Goal: Transaction & Acquisition: Purchase product/service

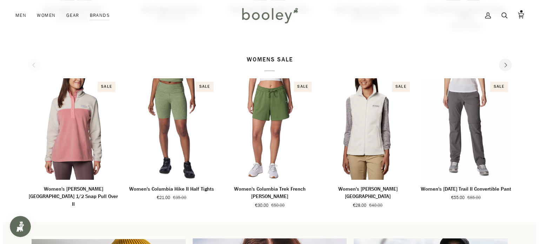
scroll to position [365, 0]
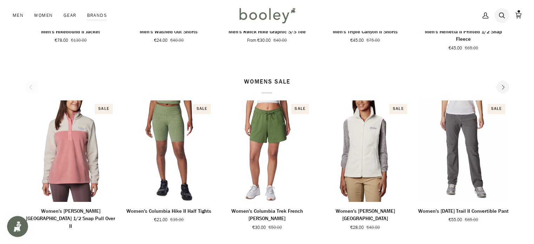
click at [503, 13] on icon at bounding box center [502, 15] width 6 height 6
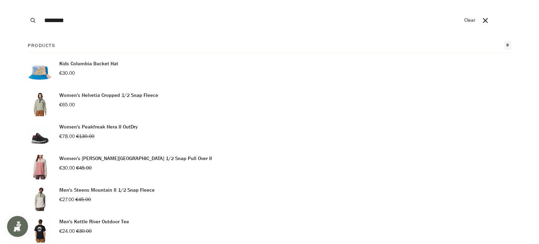
type input "********"
click at [25, 0] on button "Search" at bounding box center [32, 20] width 15 height 41
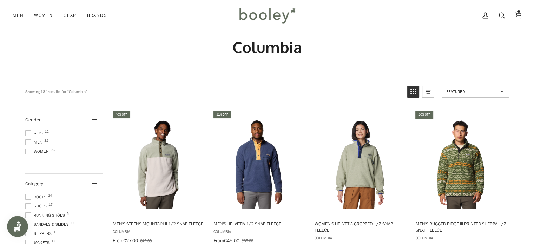
scroll to position [35, 0]
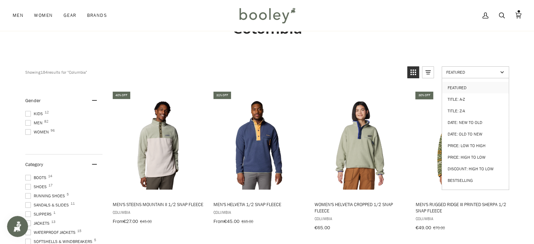
click at [459, 73] on span "Featured" at bounding box center [472, 72] width 52 height 6
click at [454, 144] on link "Price: Low to High" at bounding box center [475, 146] width 67 height 12
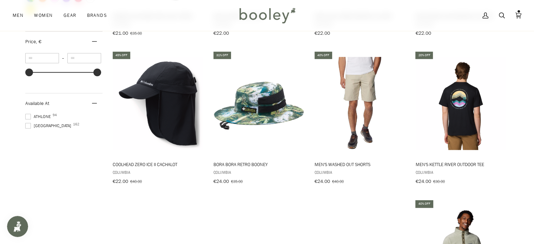
scroll to position [534, 0]
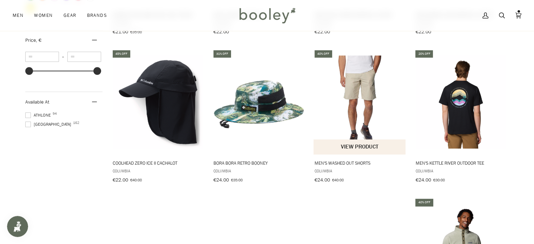
click at [361, 139] on button "View product" at bounding box center [360, 146] width 92 height 15
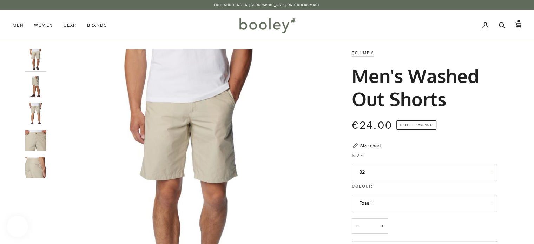
click at [363, 176] on button "32" at bounding box center [424, 172] width 145 height 17
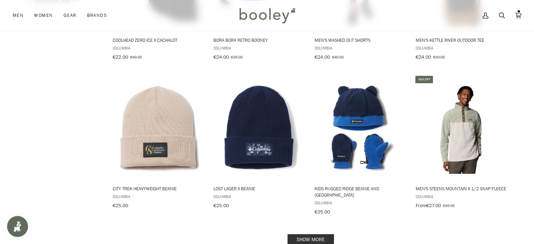
scroll to position [665, 0]
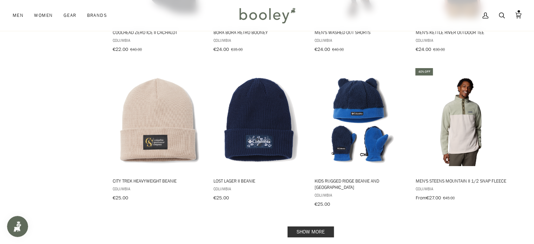
click at [300, 227] on link "Show more" at bounding box center [311, 232] width 46 height 11
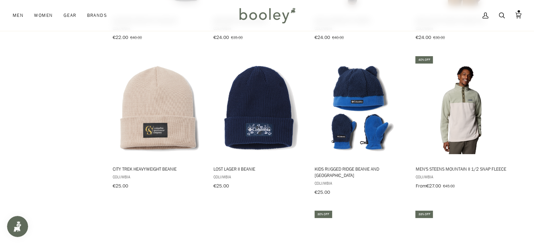
scroll to position [688, 0]
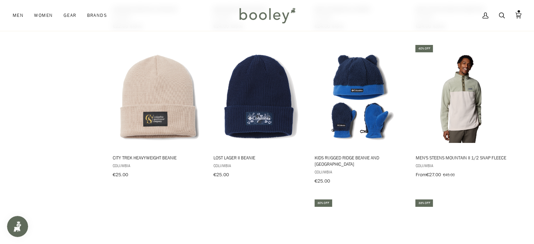
drag, startPoint x: 532, startPoint y: 105, endPoint x: 539, endPoint y: 95, distance: 12.2
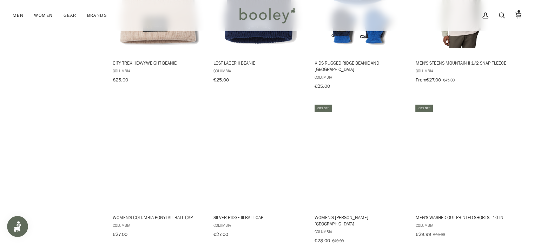
scroll to position [808, 0]
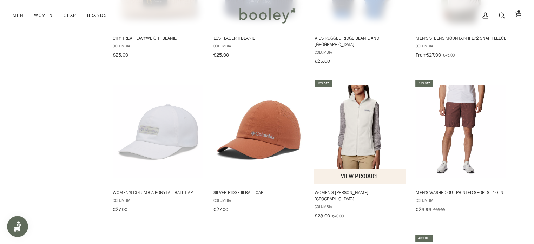
click at [367, 138] on img "Women's Benton Springs Vest" at bounding box center [360, 131] width 93 height 93
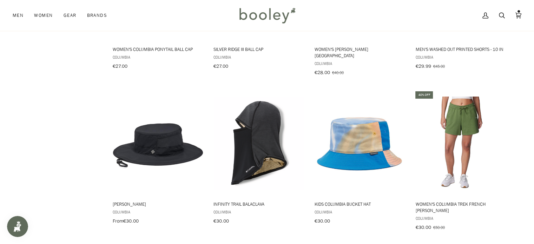
scroll to position [953, 0]
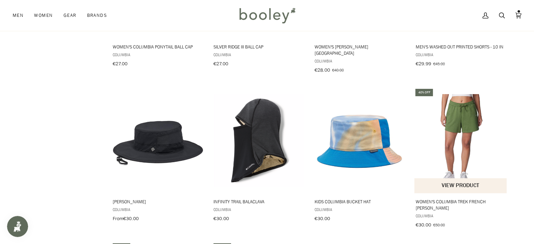
click at [455, 133] on img "Women's Columbia Trek French Terry Shorts" at bounding box center [460, 140] width 93 height 93
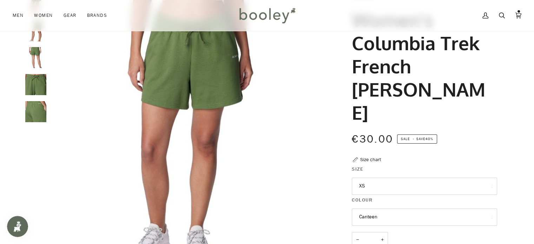
scroll to position [62, 0]
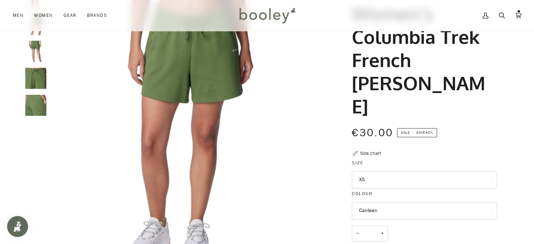
click at [423, 171] on button "XS" at bounding box center [424, 179] width 145 height 17
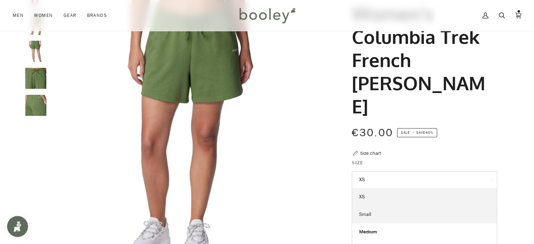
click at [401, 206] on link "Small" at bounding box center [424, 215] width 145 height 18
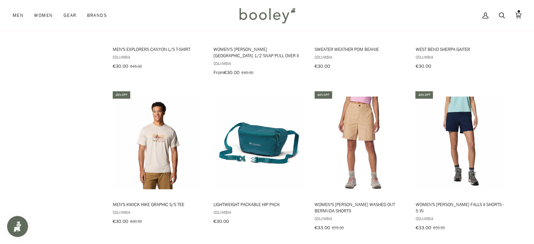
scroll to position [1265, 0]
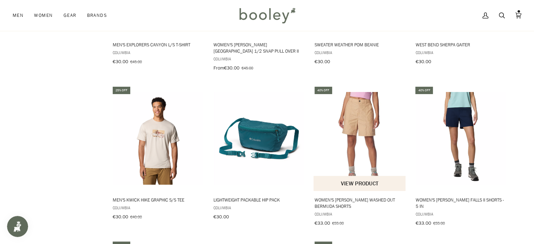
click at [365, 124] on img "Women's Holly Hideaway Washed Out Bermuda Shorts" at bounding box center [360, 138] width 93 height 93
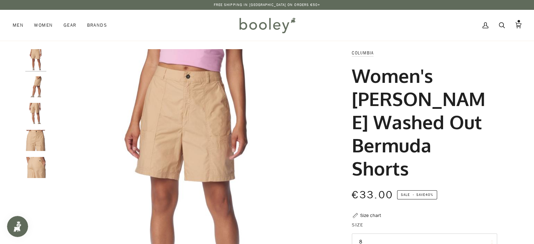
click at [39, 158] on img "Columbia Women's Holly Hideaway Washed Out Bermuda Shorts Canoe - Booley Galway" at bounding box center [35, 167] width 21 height 21
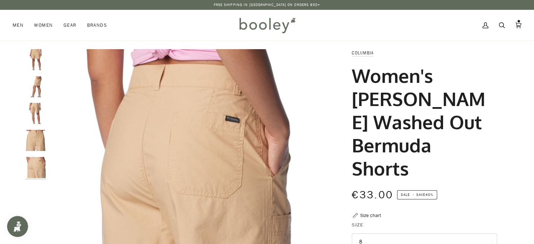
click at [35, 143] on img "Columbia Women's Holly Hideaway Washed Out Bermuda Shorts Canoe - Booley Galway" at bounding box center [35, 140] width 21 height 21
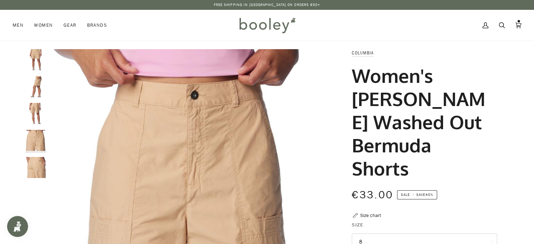
click at [35, 110] on img "Columbia Women's Holly Hideaway Washed Out Bermuda Shorts Canoe - Booley Galway" at bounding box center [35, 113] width 21 height 21
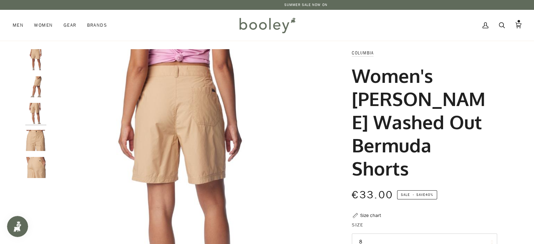
click at [37, 77] on img "Columbia Women's Holly Hideaway Washed Out Bermuda Shorts Canoe - Booley Galway" at bounding box center [35, 86] width 21 height 21
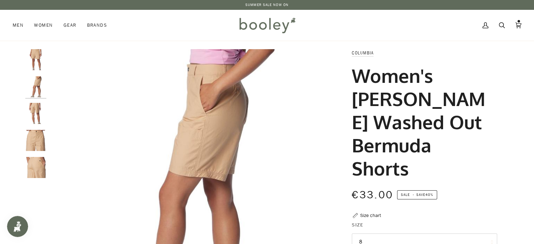
click at [34, 54] on img "Columbia Women's Holly Hideaway Washed Out Bermuda Shorts Canoe - Booley Galway" at bounding box center [35, 59] width 21 height 21
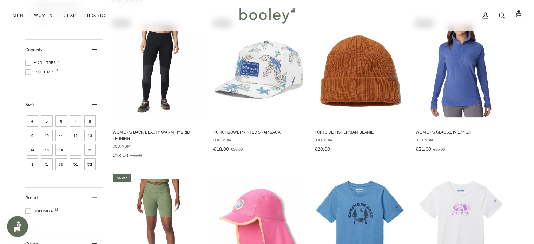
scroll to position [1603, 0]
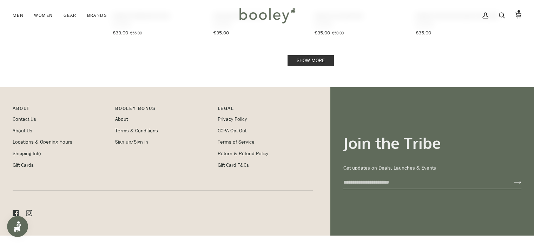
click at [301, 55] on link "Show more" at bounding box center [311, 60] width 46 height 11
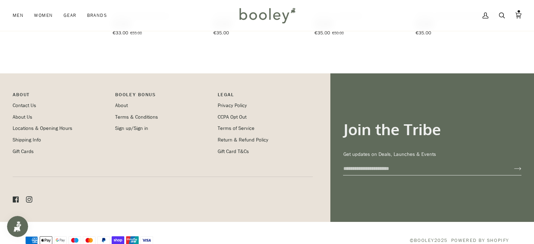
scroll to position [1590, 0]
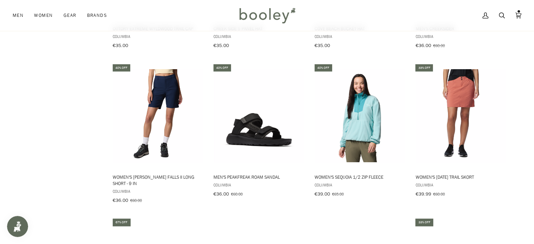
scroll to position [1754, 0]
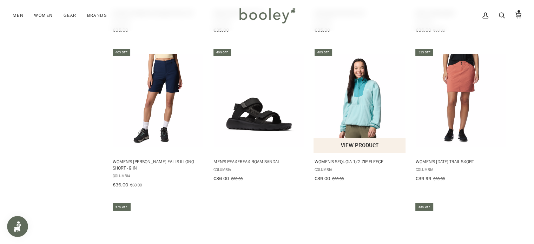
click at [379, 138] on button "View product" at bounding box center [360, 145] width 92 height 15
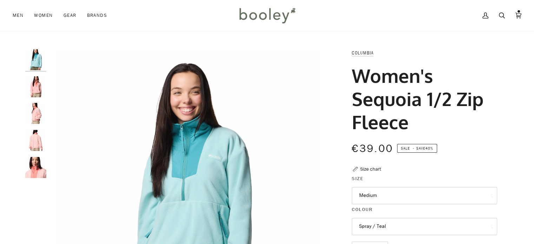
scroll to position [68, 0]
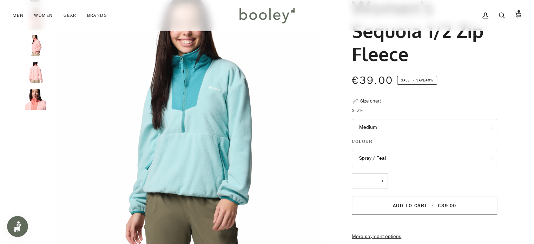
scroll to position [0, 0]
click at [402, 132] on button "Medium" at bounding box center [424, 127] width 145 height 17
click at [381, 110] on legend "Size" at bounding box center [424, 112] width 145 height 11
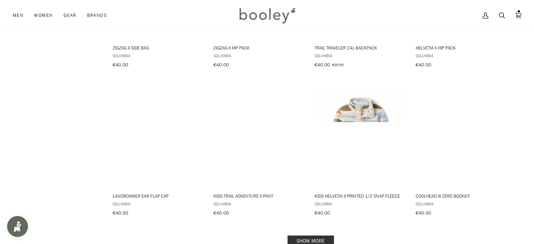
scroll to position [2184, 0]
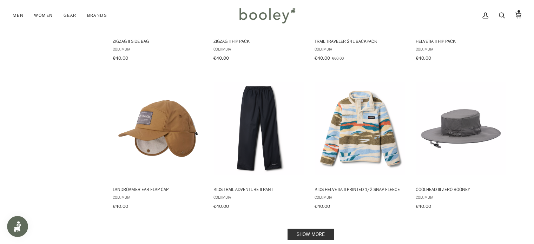
click at [298, 229] on link "Show more" at bounding box center [311, 234] width 46 height 11
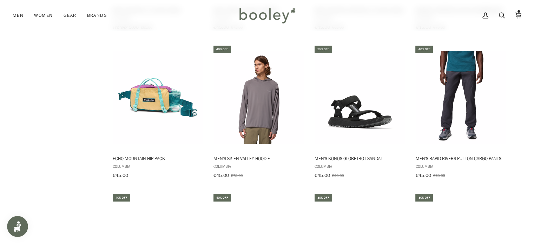
scroll to position [2803, 0]
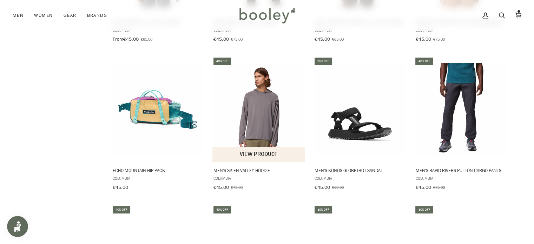
click at [284, 147] on button "View product" at bounding box center [258, 154] width 92 height 15
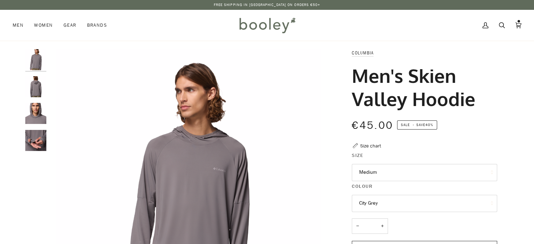
click at [32, 143] on img "Columbia Men's Skien Valley Hoodie City Grey - Booley Galway" at bounding box center [35, 140] width 21 height 21
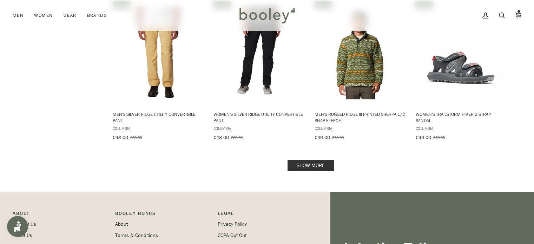
scroll to position [3052, 0]
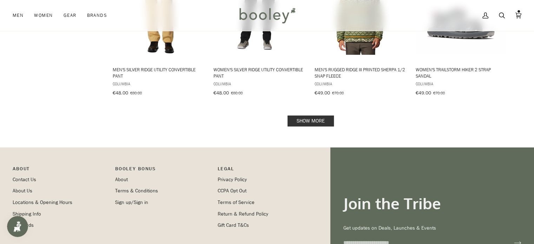
click at [313, 116] on link "Show more" at bounding box center [311, 121] width 46 height 11
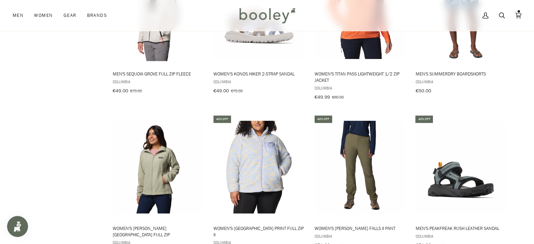
scroll to position [3228, 0]
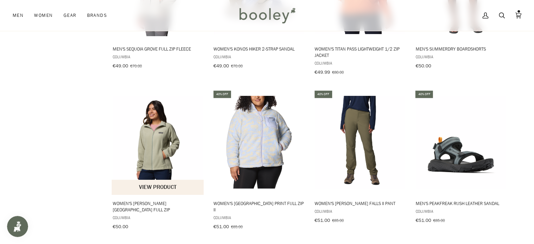
click at [132, 180] on button "View product" at bounding box center [158, 187] width 92 height 15
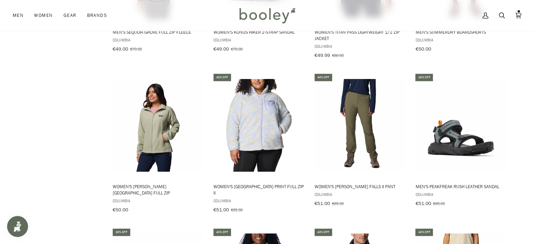
scroll to position [3250, 0]
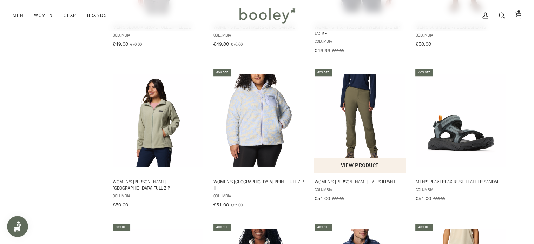
click at [367, 158] on button "View product" at bounding box center [360, 165] width 92 height 15
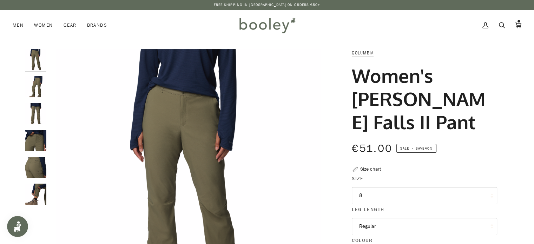
click at [35, 137] on img "Columbia Women's Leslie Falls II Pant Stone Green - Booley Galway" at bounding box center [35, 140] width 21 height 21
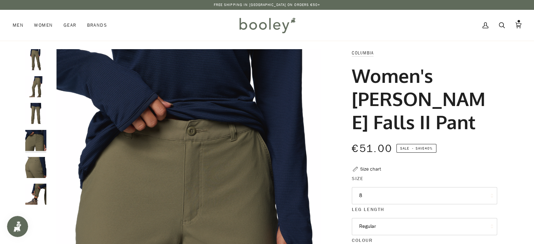
click at [38, 169] on img "Columbia Women's Leslie Falls II Pant Stone Green - Booley Galway" at bounding box center [35, 167] width 21 height 21
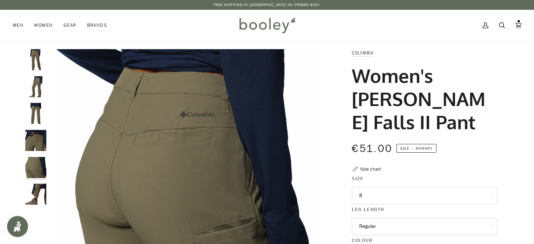
click at [28, 99] on div at bounding box center [37, 130] width 25 height 162
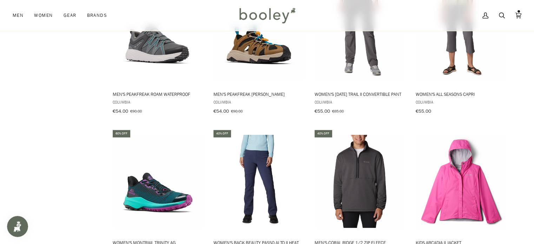
scroll to position [3672, 0]
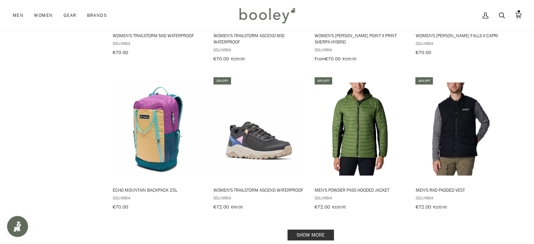
scroll to position [4479, 0]
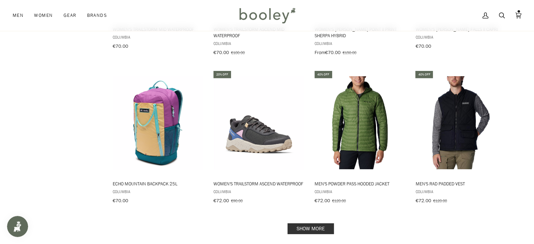
click at [310, 223] on link "Show more" at bounding box center [311, 228] width 46 height 11
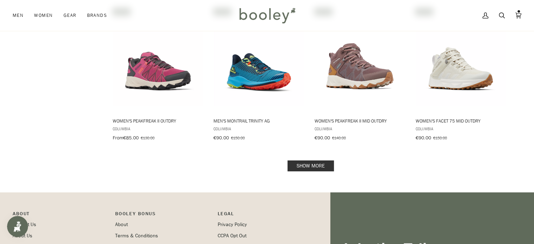
scroll to position [5297, 0]
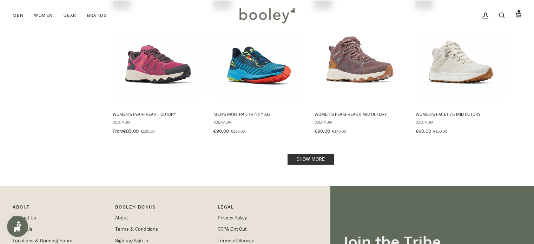
click at [322, 154] on link "Show more" at bounding box center [311, 159] width 46 height 11
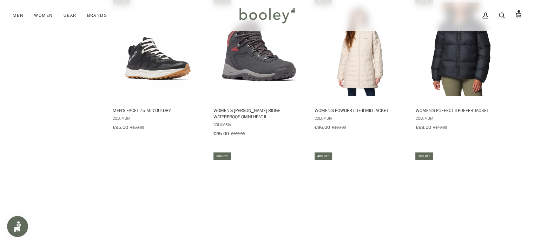
scroll to position [5902, 0]
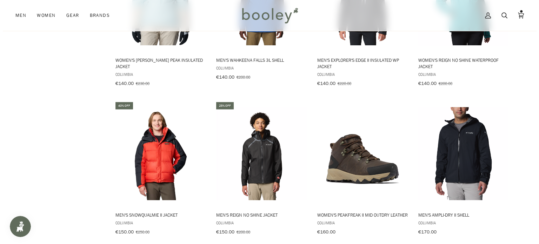
scroll to position [6708, 0]
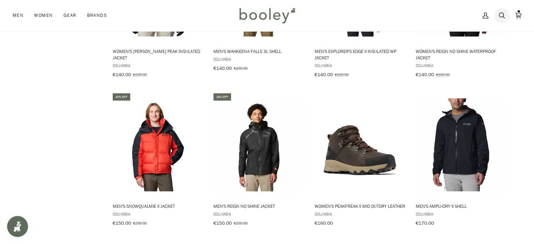
click at [494, 15] on link "Search" at bounding box center [502, 15] width 17 height 31
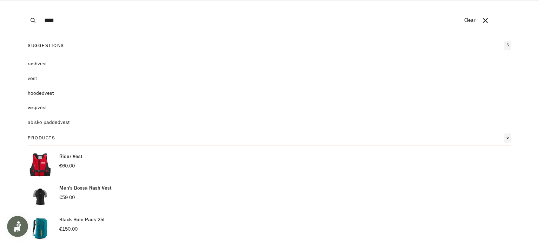
type input "****"
click at [25, 0] on button "Search" at bounding box center [32, 20] width 15 height 41
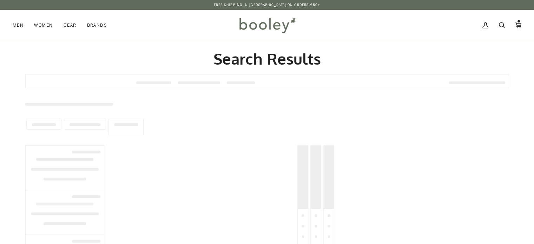
type input "****"
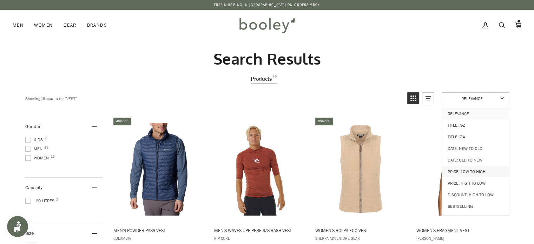
click at [455, 171] on link "Price: Low to High" at bounding box center [475, 172] width 67 height 12
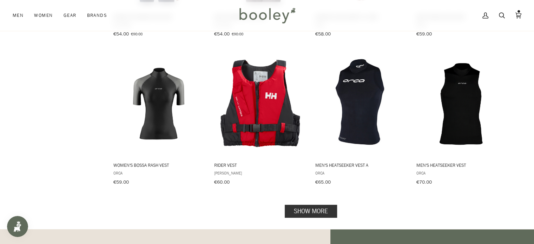
scroll to position [683, 0]
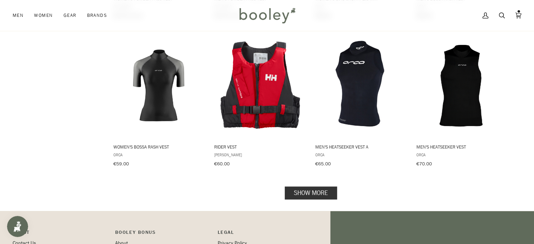
click at [301, 186] on link "Show more" at bounding box center [311, 192] width 52 height 13
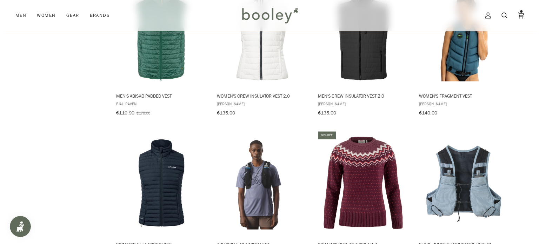
scroll to position [1345, 0]
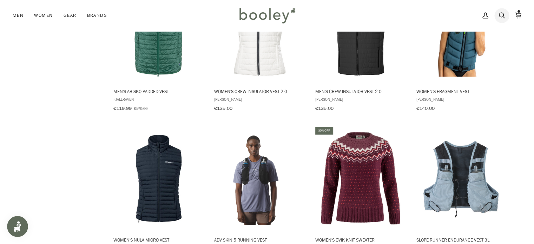
click at [502, 20] on icon at bounding box center [502, 15] width 6 height 11
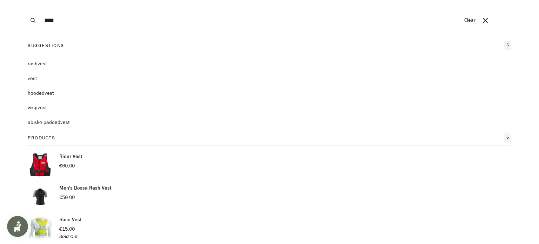
click at [469, 19] on button "Clear" at bounding box center [470, 20] width 18 height 41
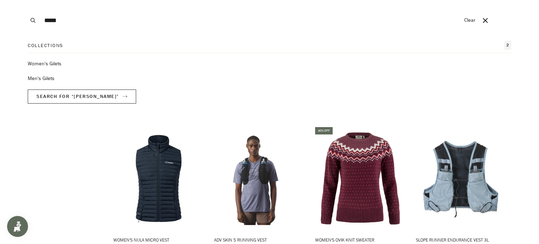
type input "*****"
click at [25, 0] on button "Search" at bounding box center [32, 20] width 15 height 41
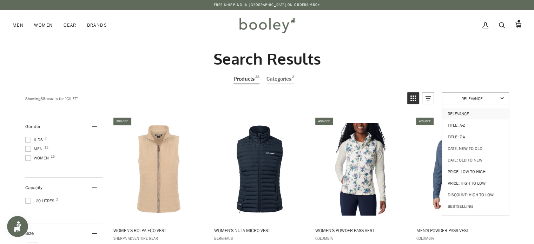
click at [462, 97] on span "Relevance" at bounding box center [472, 98] width 52 height 6
click at [462, 171] on link "Price: Low to High" at bounding box center [475, 172] width 67 height 12
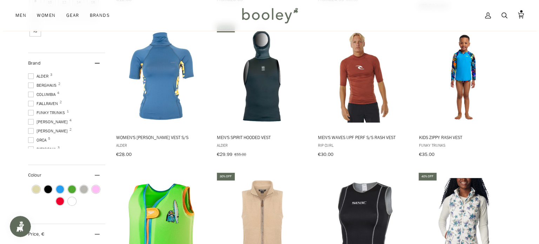
scroll to position [321, 0]
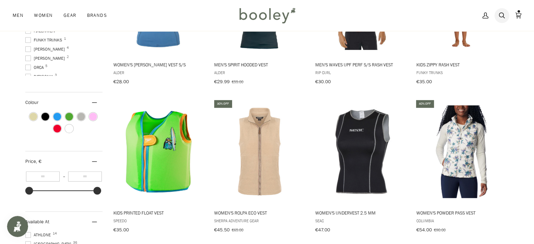
click at [498, 12] on link "Search" at bounding box center [502, 15] width 17 height 31
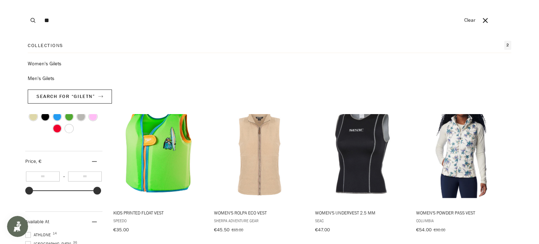
type input "*"
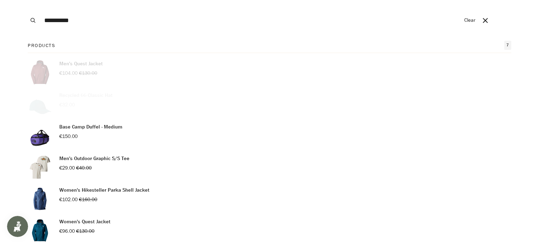
type input "**********"
click at [25, 0] on button "Search" at bounding box center [32, 20] width 15 height 41
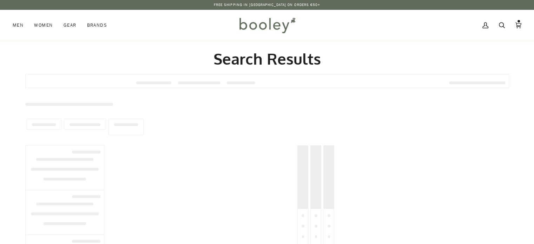
type input "**********"
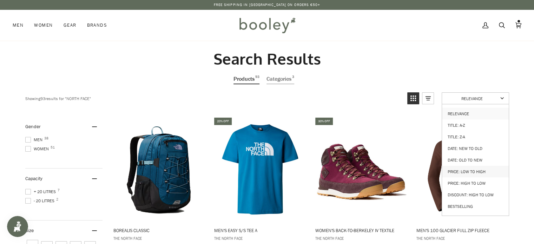
click at [463, 167] on link "Price: Low to High" at bounding box center [475, 172] width 67 height 12
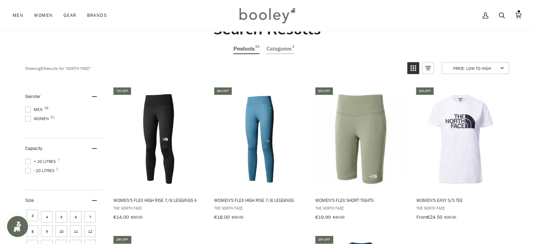
scroll to position [32, 0]
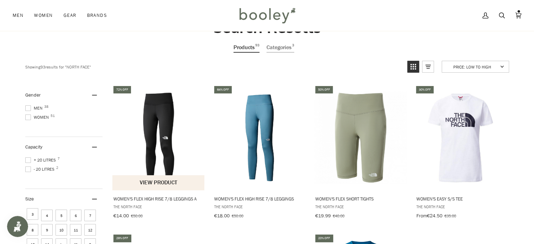
click at [144, 158] on img "Women's Flex High Rise 7/8 Leggings A" at bounding box center [158, 137] width 93 height 93
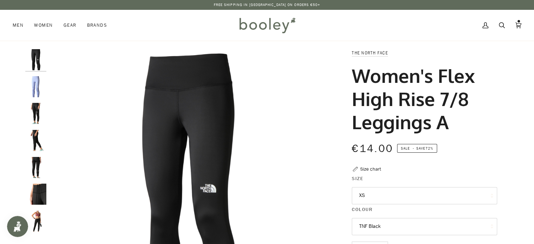
click at [396, 196] on button "XS" at bounding box center [424, 195] width 145 height 17
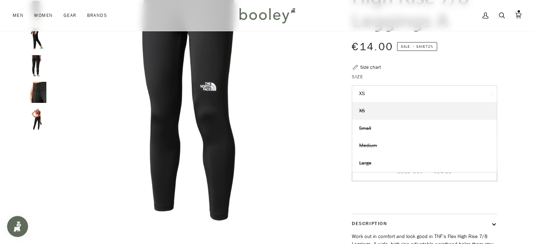
scroll to position [103, 0]
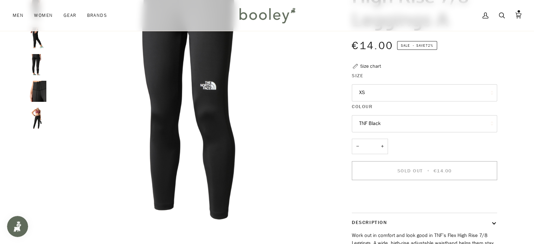
click at [509, 97] on div "Zoom Zoom" at bounding box center [267, 148] width 509 height 405
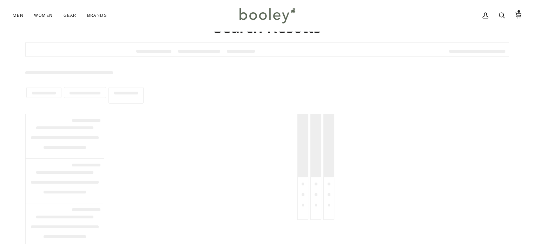
type input "**********"
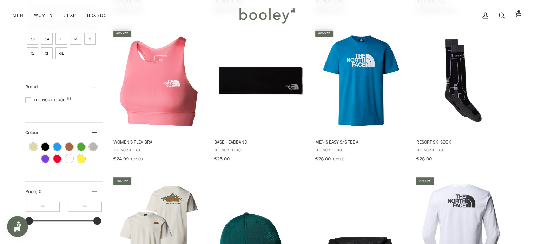
scroll to position [246, 0]
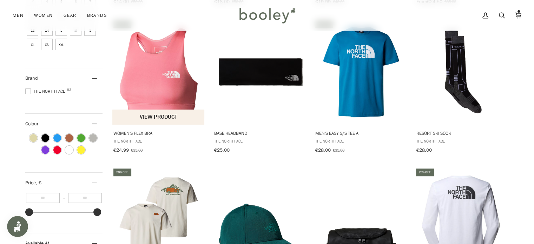
click at [183, 98] on img "Women's Flex Bra" at bounding box center [158, 71] width 93 height 93
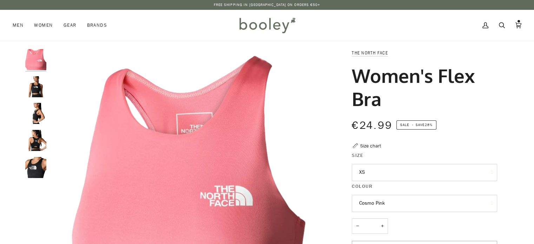
click at [424, 169] on button "XS" at bounding box center [424, 172] width 145 height 17
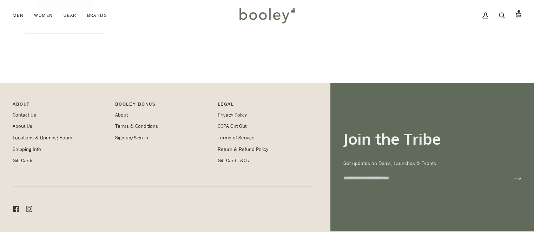
type input "**********"
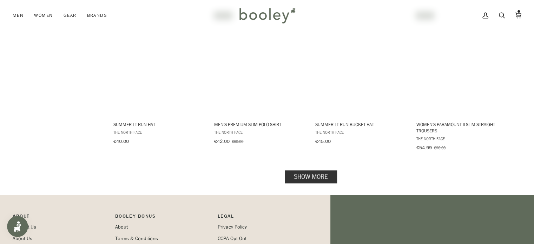
scroll to position [708, 0]
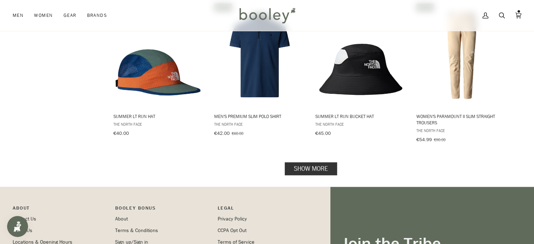
click at [312, 162] on link "Show more" at bounding box center [311, 168] width 52 height 13
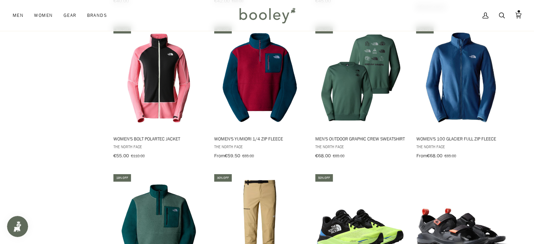
scroll to position [842, 0]
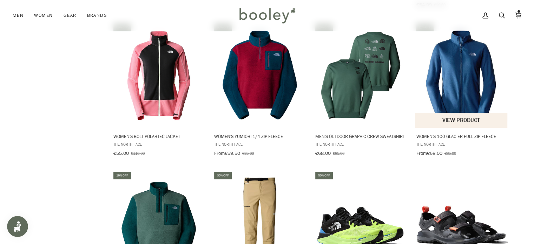
click at [451, 112] on button "View product" at bounding box center [461, 119] width 92 height 15
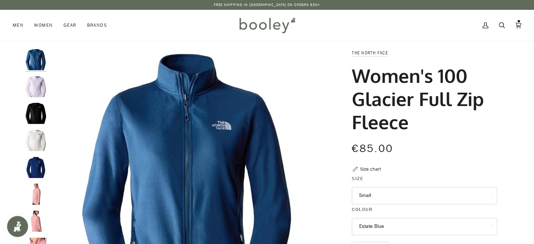
click at [375, 196] on button "Small" at bounding box center [424, 195] width 145 height 17
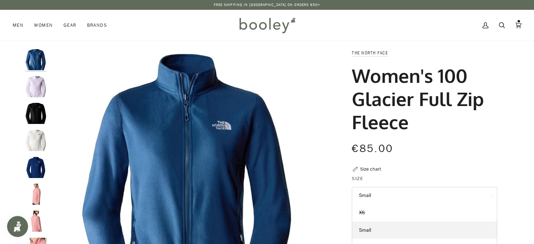
click at [375, 196] on button "Small" at bounding box center [424, 195] width 145 height 17
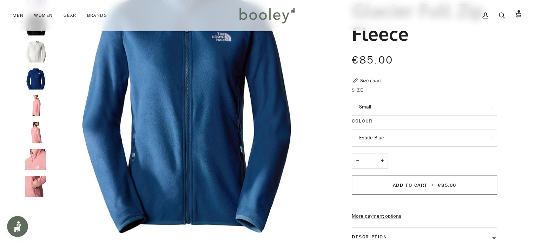
scroll to position [87, 0]
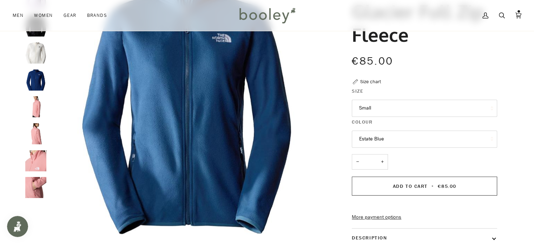
click at [37, 139] on img "The North Face Women's 100 Glacier Full Zip - Booley Galway" at bounding box center [35, 133] width 21 height 21
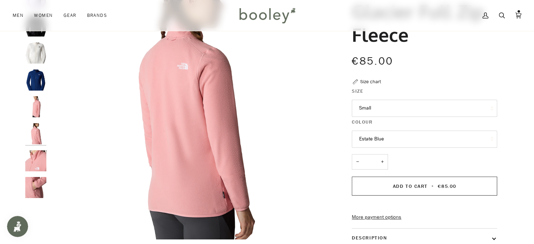
click at [37, 53] on img "Women's 100 Glacier Full Zip Fleece" at bounding box center [35, 52] width 21 height 21
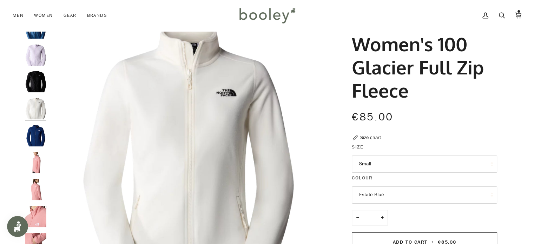
scroll to position [29, 0]
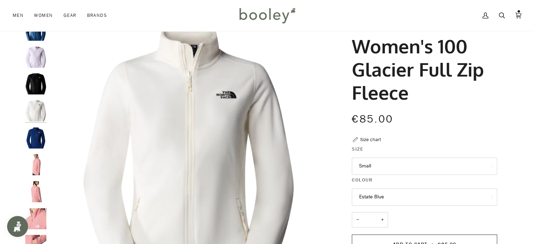
click at [39, 62] on img "The North Face Women's 100 Glacier Full Zip Icy Lilac - Booley Galway" at bounding box center [35, 57] width 21 height 21
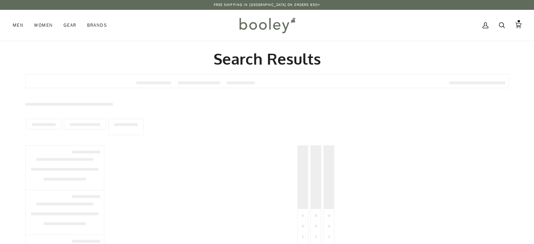
type input "**********"
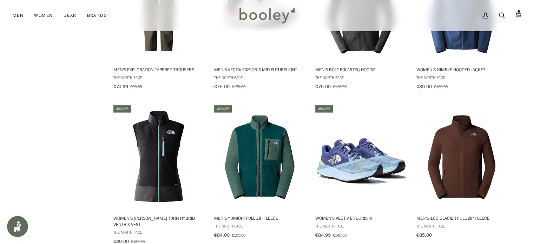
scroll to position [1378, 0]
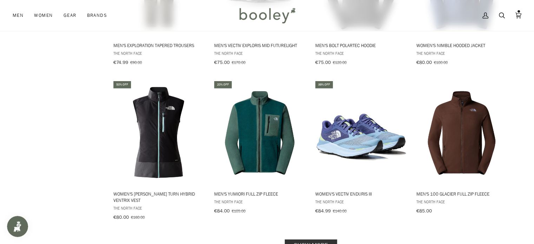
click at [295, 240] on link "Show more" at bounding box center [311, 246] width 52 height 13
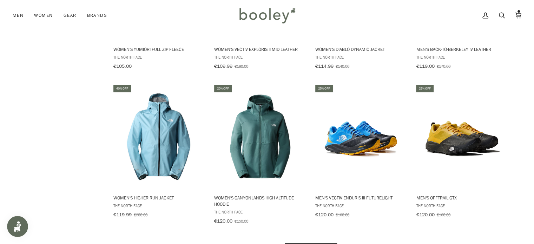
scroll to position [2132, 0]
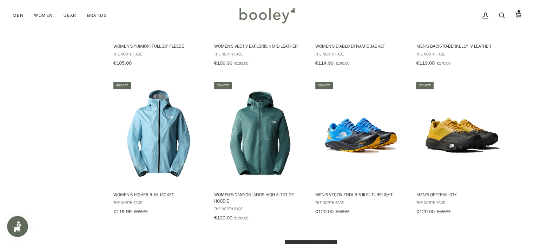
click at [297, 240] on link "Show more" at bounding box center [311, 246] width 52 height 13
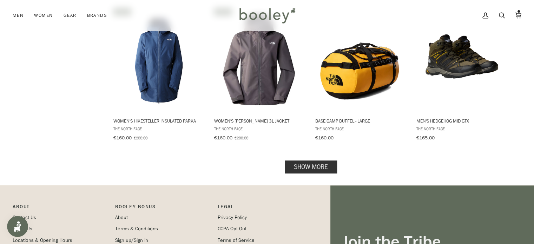
scroll to position [2962, 0]
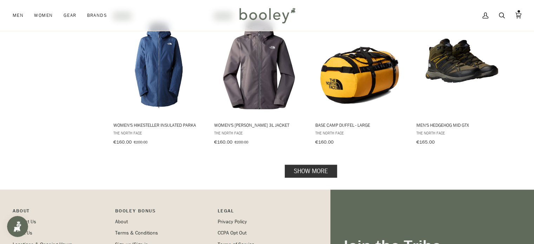
click at [300, 165] on link "Show more" at bounding box center [311, 171] width 52 height 13
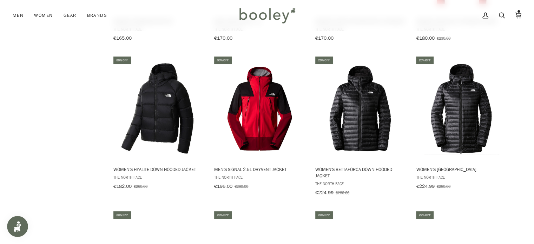
scroll to position [3172, 0]
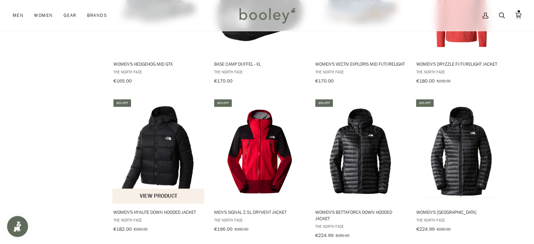
click at [155, 151] on img "Women's Hyalite Down Hooded Jacket" at bounding box center [158, 151] width 93 height 93
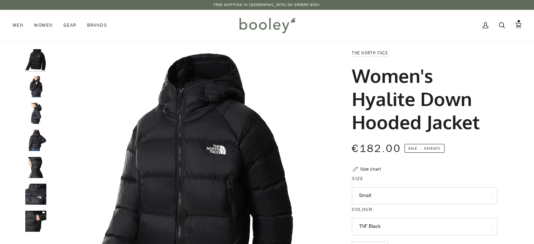
click at [27, 134] on img "The North Face Women's Hyalite Down Hooded Jacket TNF Black - Booley Galway" at bounding box center [35, 140] width 21 height 21
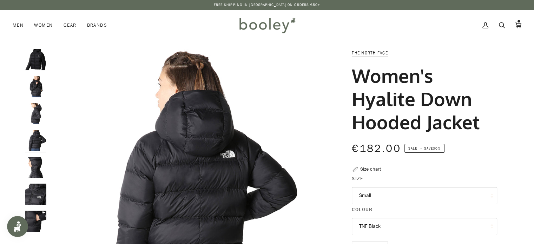
click at [34, 114] on img "The North Face Women's Hyalite Down Hooded Jacket TNF Black - Booley Galway" at bounding box center [35, 113] width 21 height 21
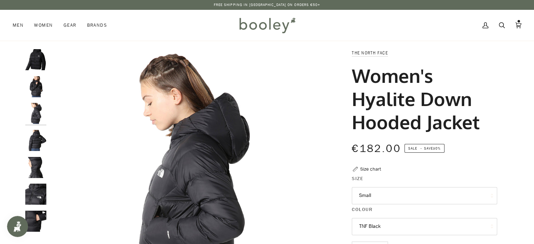
click at [35, 80] on img "The North Face Women's Hyalite Down Hooded Jacket TNF Black - Booley Galway" at bounding box center [35, 86] width 21 height 21
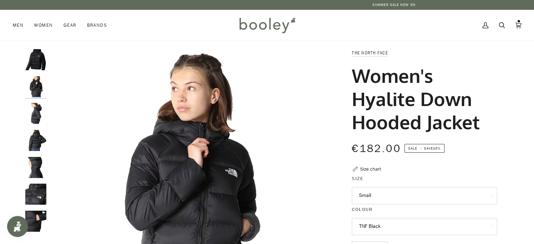
click at [35, 67] on img "The North Face Women's Hyalite Down Hooded Jacket TNF Black - Booley Galway" at bounding box center [35, 59] width 21 height 21
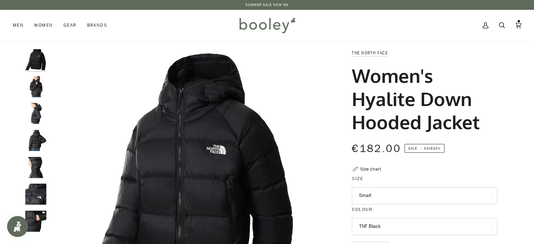
click at [39, 209] on div at bounding box center [37, 143] width 25 height 189
click at [38, 217] on img "The North Face Women's Hyalite Down Hooded Jacket TNF Black - Booley Galway" at bounding box center [35, 221] width 21 height 21
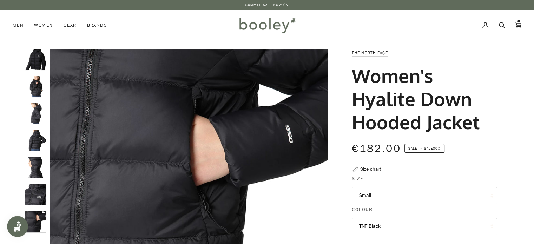
click at [37, 203] on img "The North Face Women's Hyalite Down Hooded Jacket TNF Black - Booley Galway" at bounding box center [35, 194] width 21 height 21
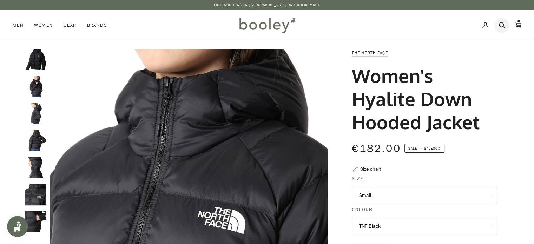
click at [503, 25] on icon at bounding box center [502, 25] width 6 height 11
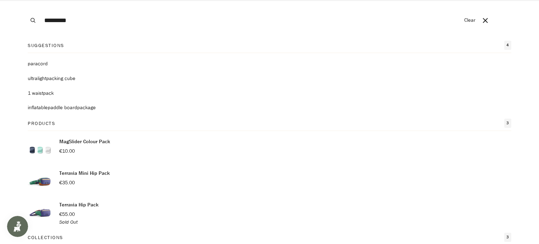
type input "*********"
click at [25, 0] on button "Search" at bounding box center [32, 20] width 15 height 41
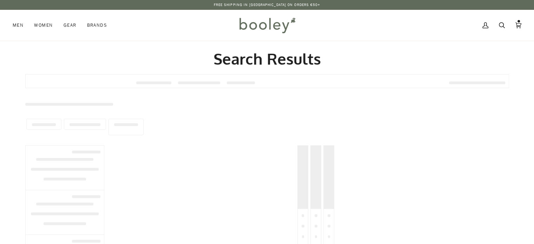
type input "*********"
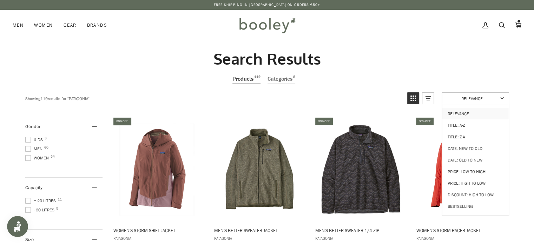
click at [449, 94] on link "Relevance" at bounding box center [475, 98] width 67 height 12
click at [456, 171] on link "Price: Low to High" at bounding box center [475, 172] width 67 height 12
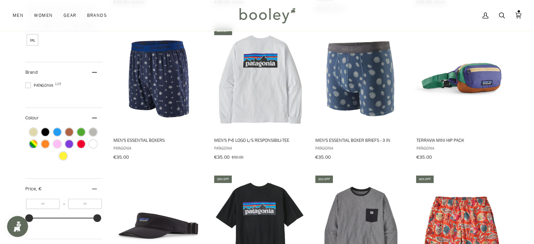
scroll to position [256, 0]
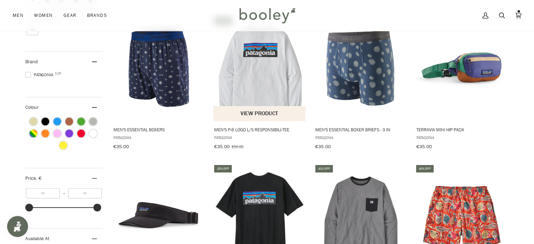
click at [288, 97] on img "Men's P-6 Logo L/S Responsibili-Tee" at bounding box center [259, 68] width 93 height 93
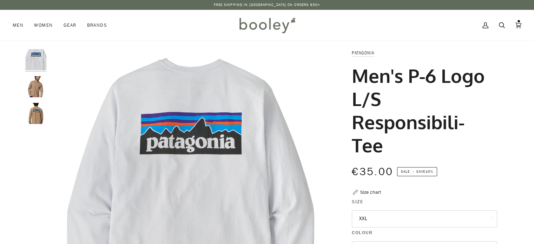
click at [371, 215] on button "XXL" at bounding box center [424, 218] width 145 height 17
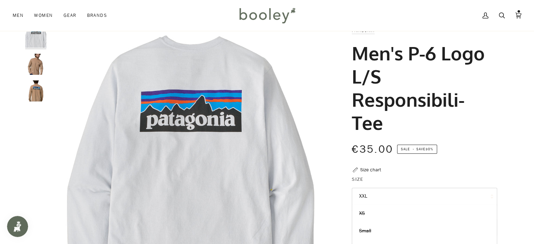
scroll to position [30, 0]
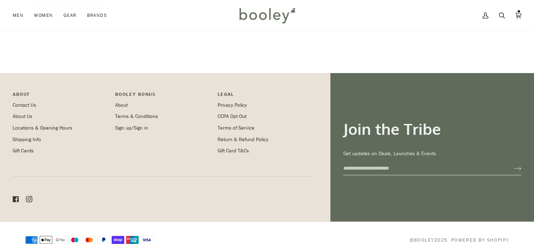
type input "*********"
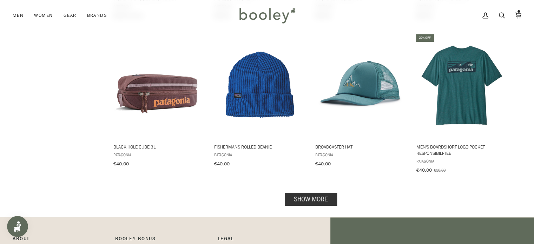
scroll to position [688, 0]
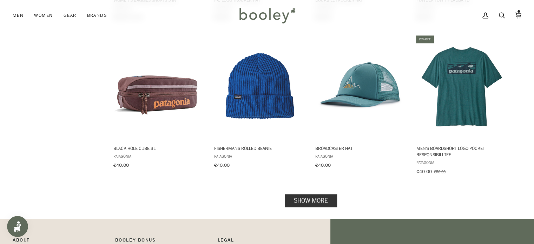
click at [293, 194] on link "Show more" at bounding box center [311, 200] width 52 height 13
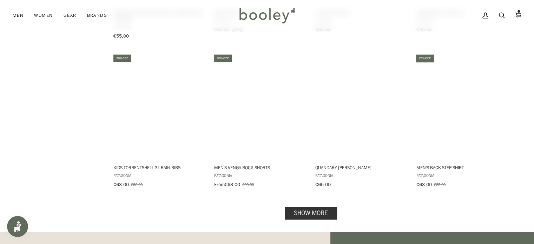
scroll to position [1445, 0]
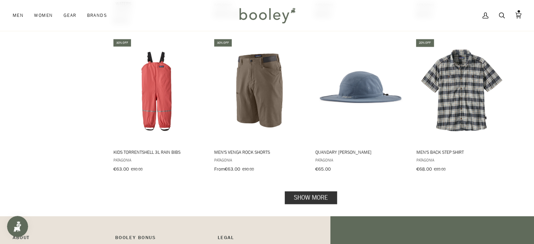
click at [327, 191] on link "Show more" at bounding box center [311, 197] width 52 height 13
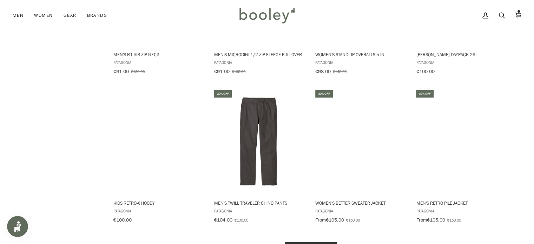
scroll to position [2168, 0]
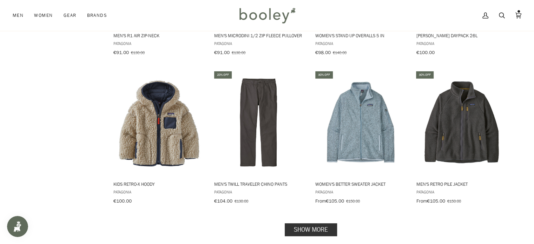
click at [313, 223] on link "Show more" at bounding box center [311, 229] width 52 height 13
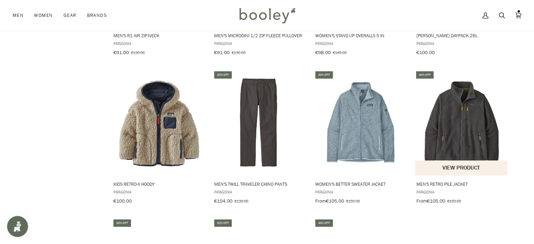
click at [471, 160] on button "View product" at bounding box center [461, 167] width 92 height 15
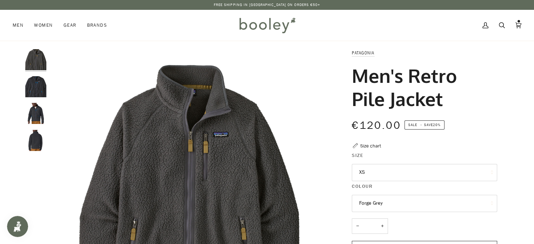
click at [37, 109] on img "Patagonia Men's Retro Pile Jacket Pitch Blue / Endless Blue - Booley Galway" at bounding box center [35, 113] width 21 height 21
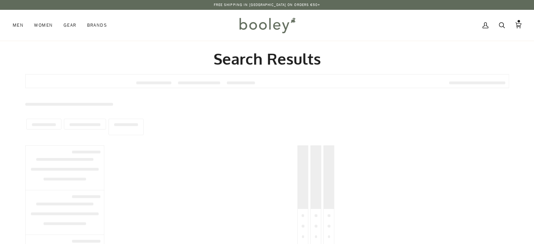
type input "*********"
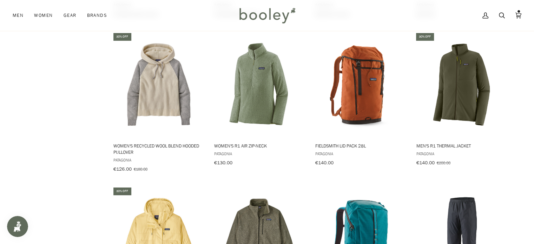
scroll to position [2917, 0]
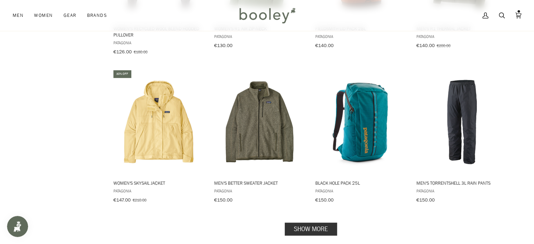
click at [302, 223] on link "Show more" at bounding box center [311, 229] width 52 height 13
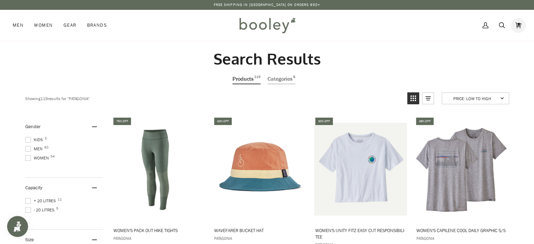
click at [518, 26] on icon at bounding box center [519, 25] width 6 height 11
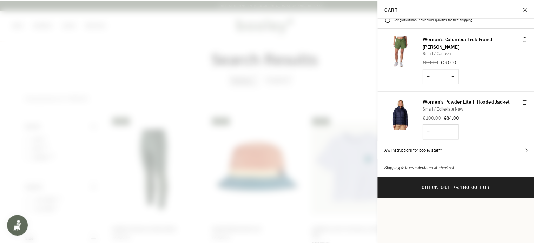
scroll to position [6, 0]
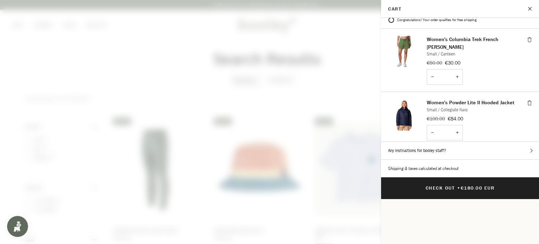
click at [293, 65] on span at bounding box center [269, 122] width 539 height 244
